Goal: Use online tool/utility: Use online tool/utility

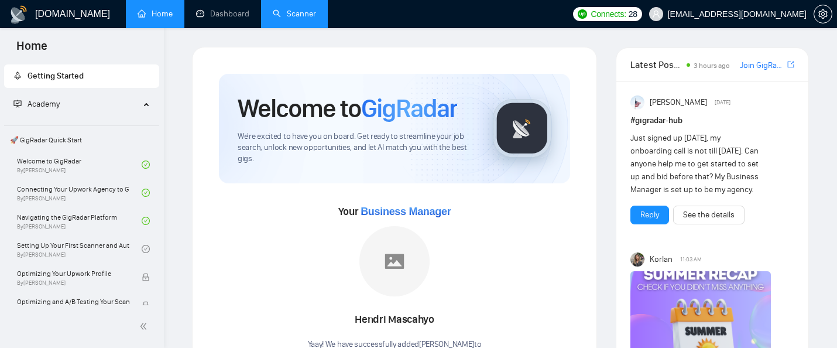
click at [287, 9] on link "Scanner" at bounding box center [294, 14] width 43 height 10
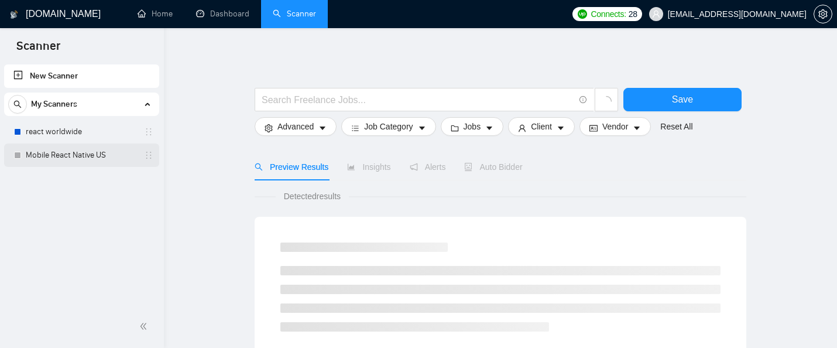
click at [76, 157] on link "Mobile React Native US" at bounding box center [81, 154] width 111 height 23
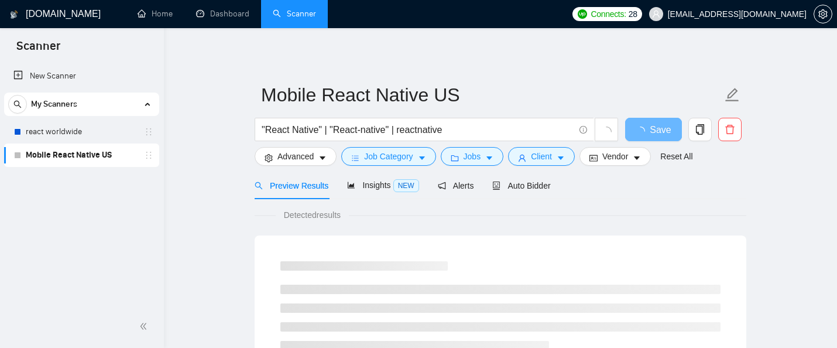
click at [102, 160] on link "Mobile React Native US" at bounding box center [81, 154] width 111 height 23
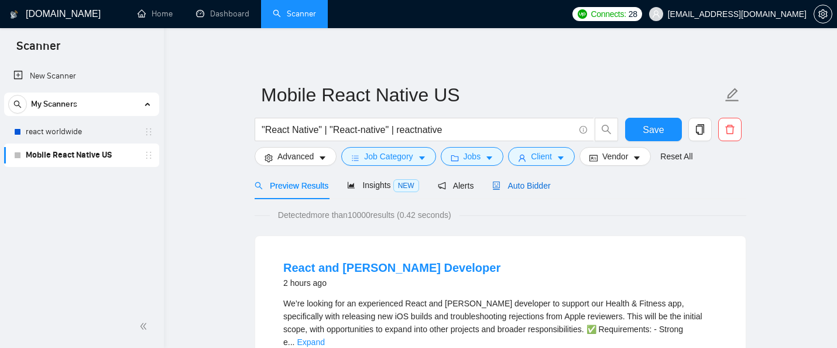
click at [535, 189] on span "Auto Bidder" at bounding box center [521, 185] width 58 height 9
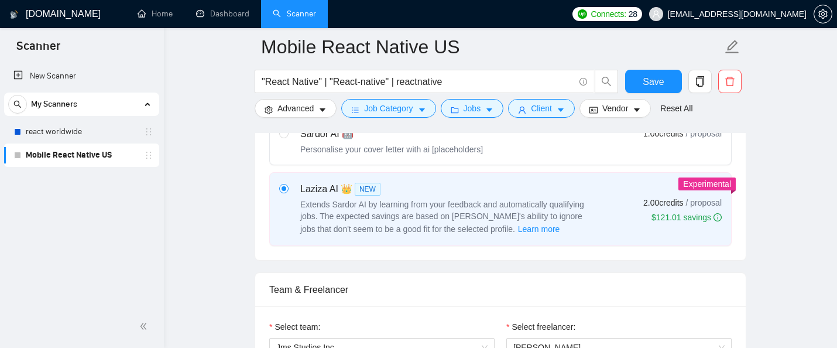
scroll to position [493, 0]
